Goal: Transaction & Acquisition: Purchase product/service

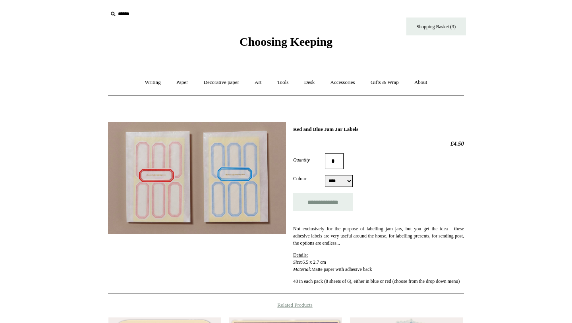
click at [331, 180] on select "*** ****" at bounding box center [339, 181] width 28 height 12
select select "***"
click at [325, 176] on select "*** ****" at bounding box center [339, 181] width 28 height 12
click at [425, 26] on link "Shopping Basket (3)" at bounding box center [437, 26] width 60 height 18
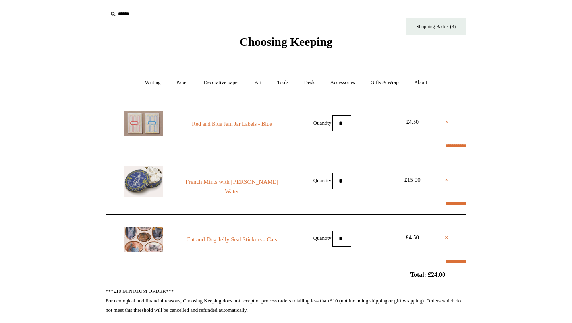
scroll to position [14, 0]
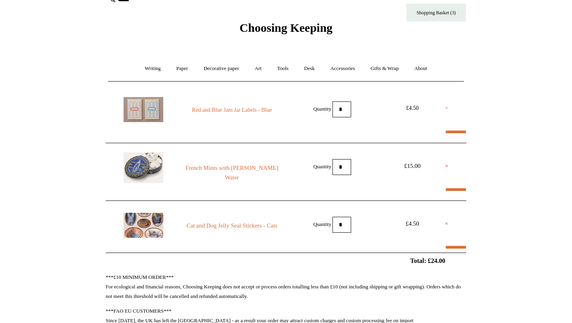
click at [447, 107] on link "×" at bounding box center [447, 108] width 3 height 10
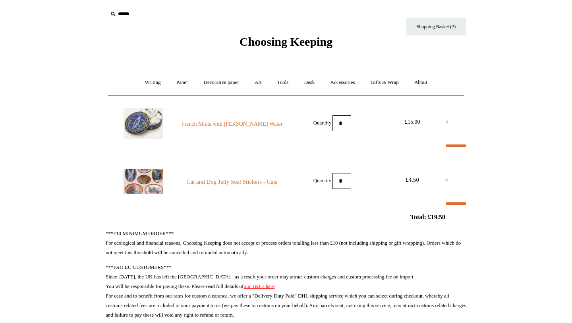
click at [154, 180] on img at bounding box center [144, 181] width 40 height 25
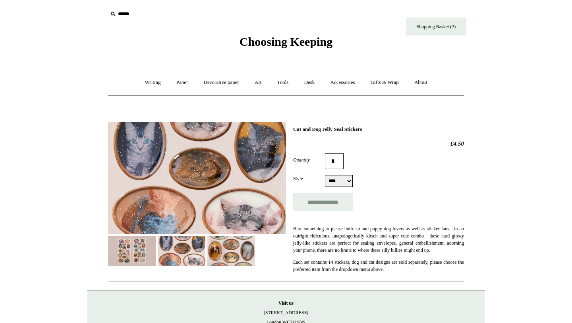
select select "****"
click at [174, 254] on img at bounding box center [182, 251] width 48 height 30
click at [136, 252] on img at bounding box center [132, 251] width 48 height 30
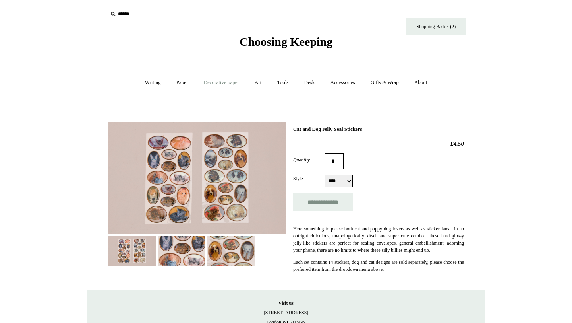
click at [229, 85] on link "Decorative paper +" at bounding box center [222, 82] width 50 height 21
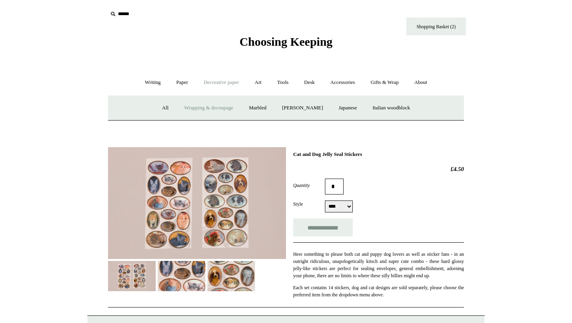
click at [213, 108] on link "Wrapping & decoupage" at bounding box center [209, 107] width 64 height 21
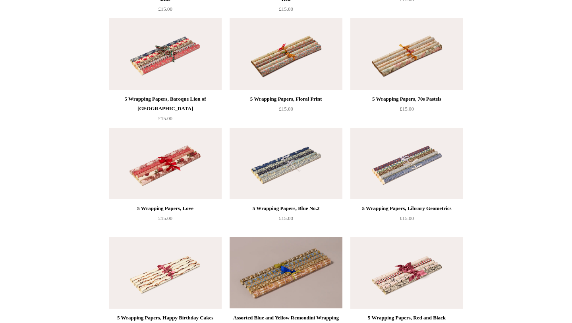
scroll to position [396, 0]
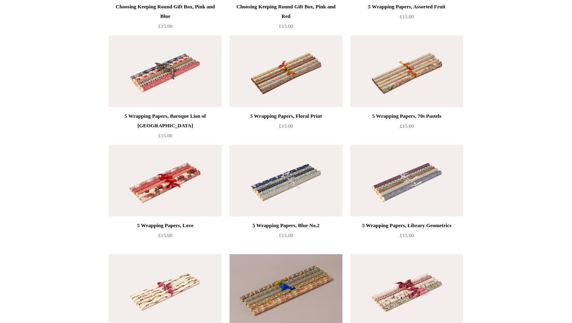
click at [178, 70] on img at bounding box center [165, 71] width 113 height 72
click at [294, 59] on img at bounding box center [286, 71] width 113 height 72
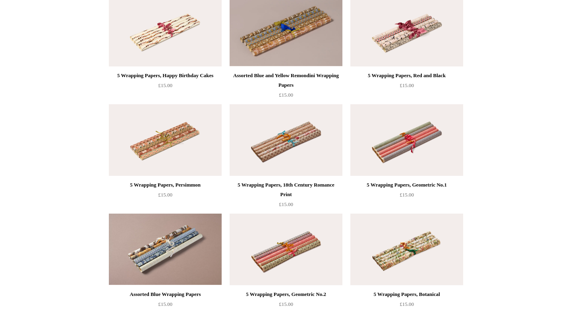
scroll to position [651, 0]
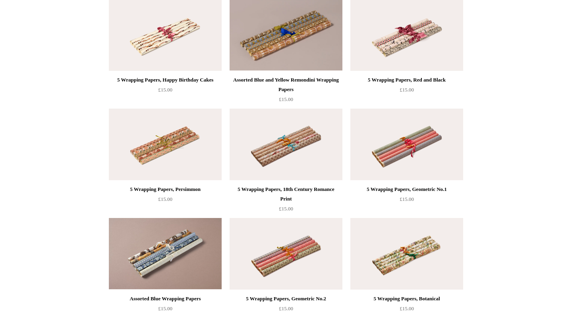
click at [149, 131] on img at bounding box center [165, 144] width 113 height 72
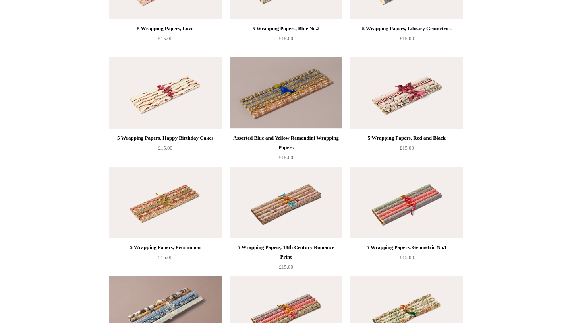
scroll to position [575, 0]
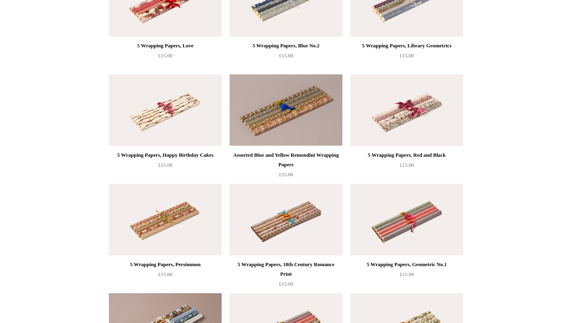
click at [396, 104] on img at bounding box center [407, 110] width 113 height 72
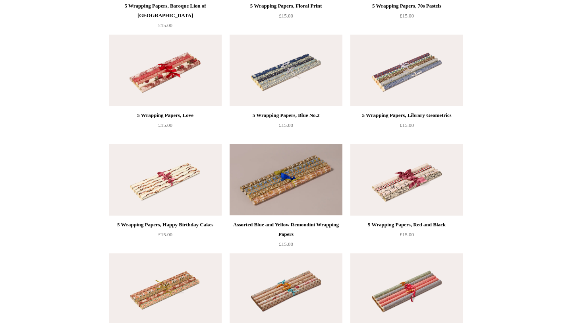
scroll to position [403, 0]
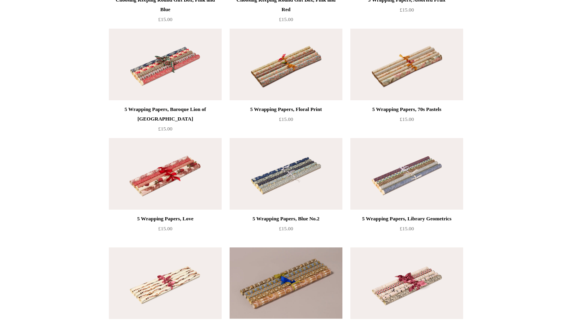
click at [201, 54] on img at bounding box center [165, 65] width 113 height 72
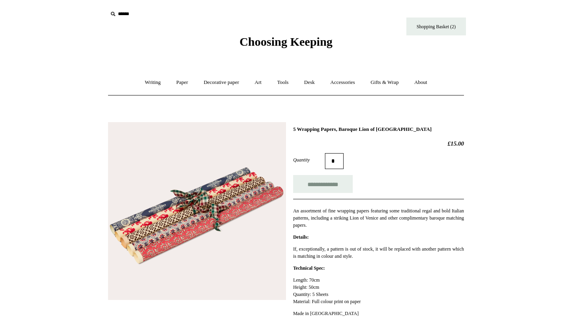
scroll to position [62, 0]
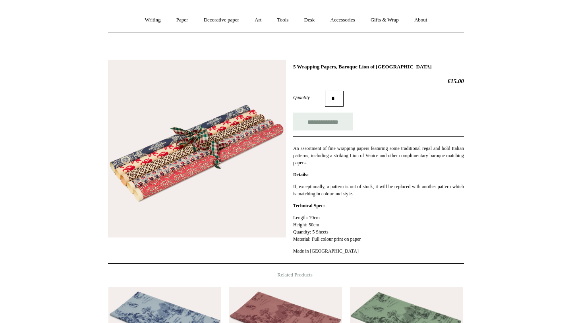
click at [181, 167] on img at bounding box center [197, 149] width 178 height 178
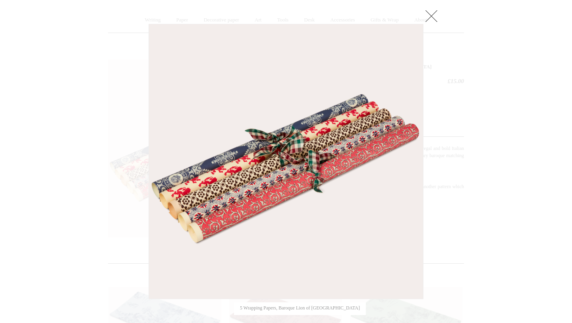
click at [108, 149] on div at bounding box center [286, 228] width 572 height 580
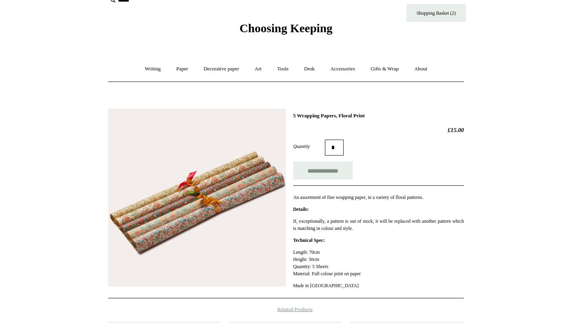
scroll to position [17, 0]
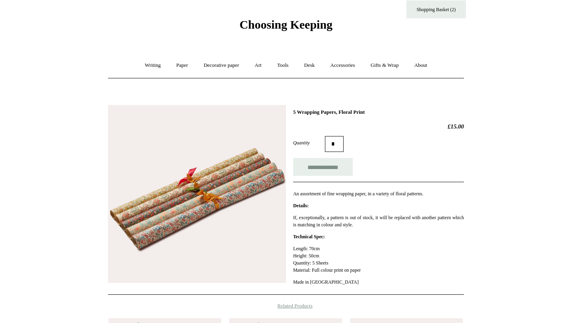
click at [198, 189] on img at bounding box center [197, 194] width 178 height 178
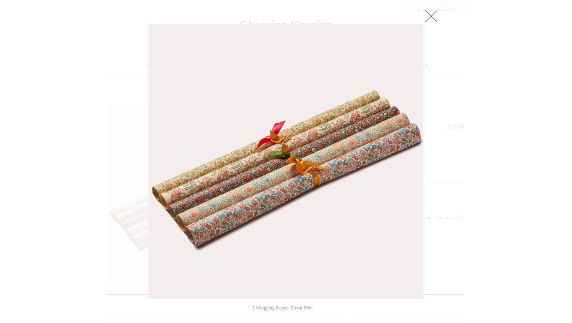
click at [225, 190] on img at bounding box center [286, 161] width 274 height 274
click at [69, 205] on div at bounding box center [286, 266] width 572 height 566
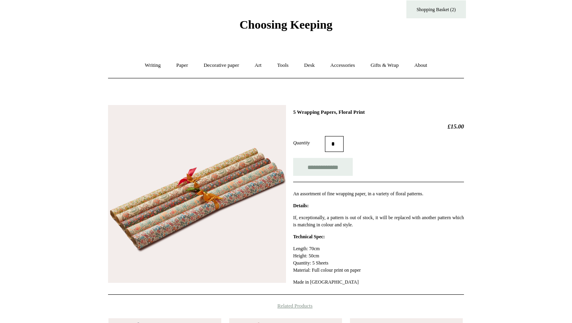
click at [215, 188] on img at bounding box center [197, 194] width 178 height 178
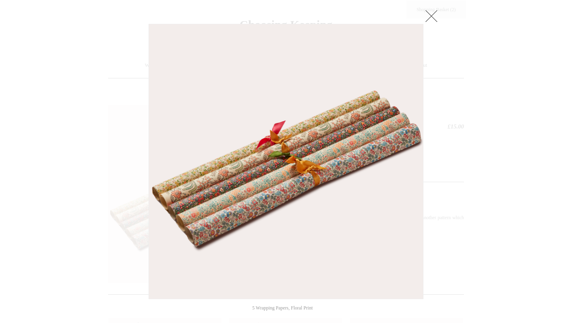
click at [198, 166] on img at bounding box center [286, 161] width 274 height 274
click at [86, 161] on div at bounding box center [286, 266] width 572 height 566
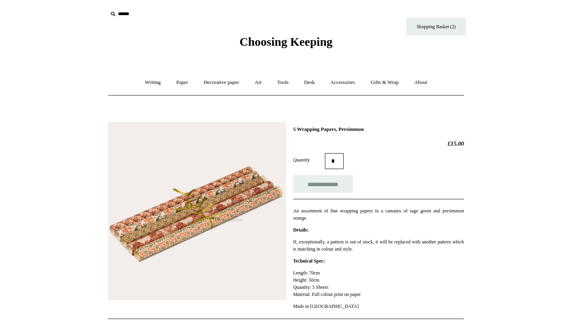
click at [164, 216] on img at bounding box center [197, 211] width 178 height 178
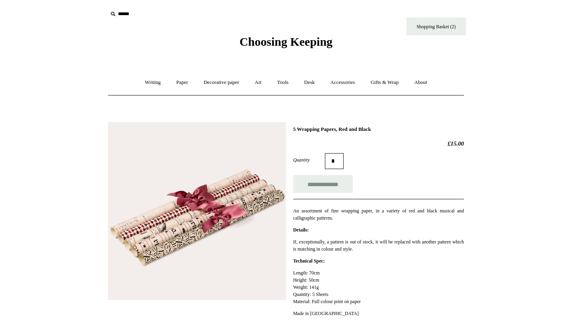
click at [171, 163] on img at bounding box center [197, 211] width 178 height 178
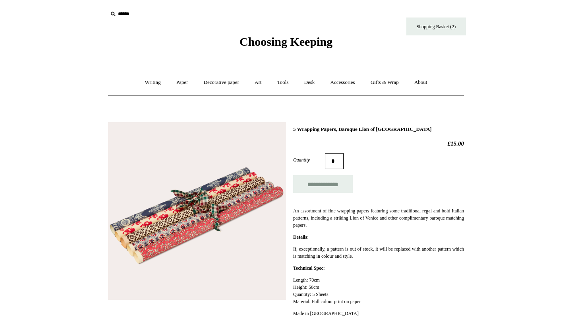
click at [183, 173] on img at bounding box center [197, 211] width 178 height 178
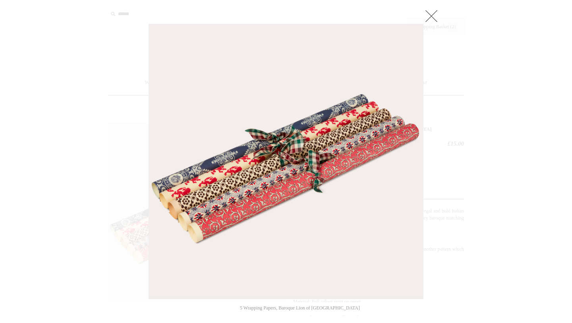
click at [182, 173] on img at bounding box center [286, 161] width 274 height 274
click at [101, 174] on div at bounding box center [286, 290] width 572 height 580
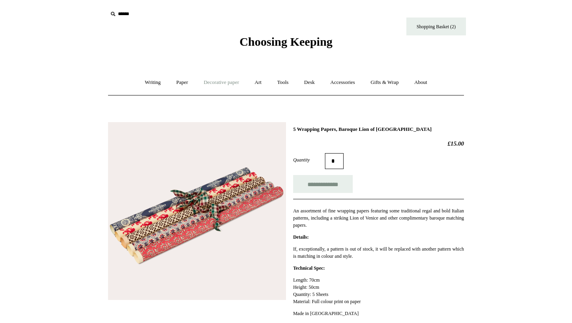
click at [215, 84] on link "Decorative paper +" at bounding box center [222, 82] width 50 height 21
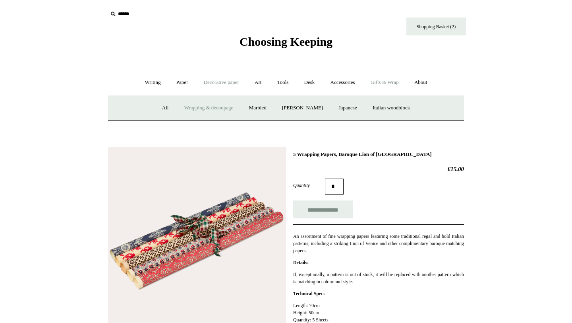
click at [384, 83] on link "Gifts & Wrap +" at bounding box center [385, 82] width 43 height 21
click at [268, 110] on link "Ribbon 🎀" at bounding box center [264, 107] width 37 height 21
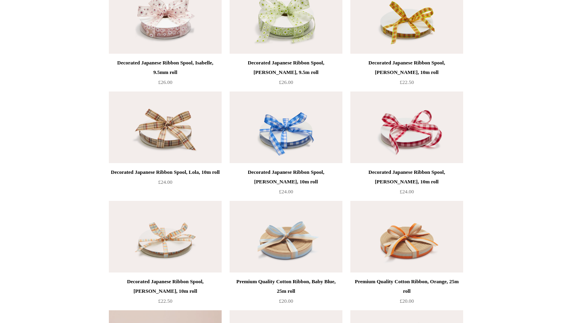
scroll to position [100, 0]
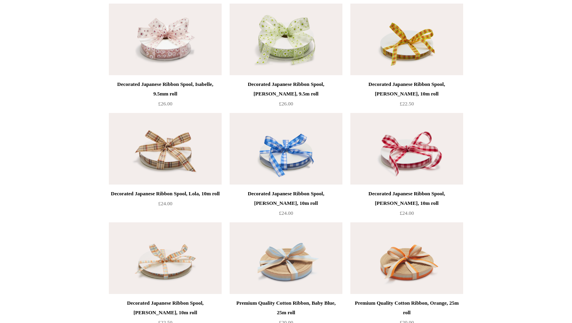
click at [432, 49] on img at bounding box center [407, 40] width 113 height 72
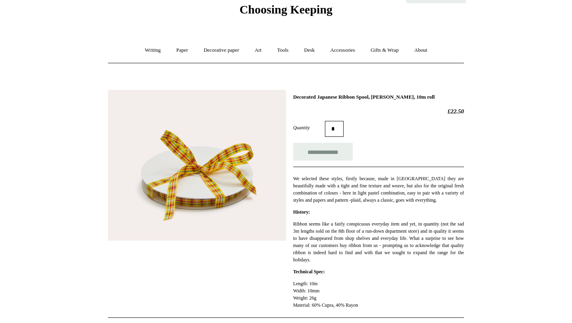
scroll to position [42, 0]
